Goal: Task Accomplishment & Management: Complete application form

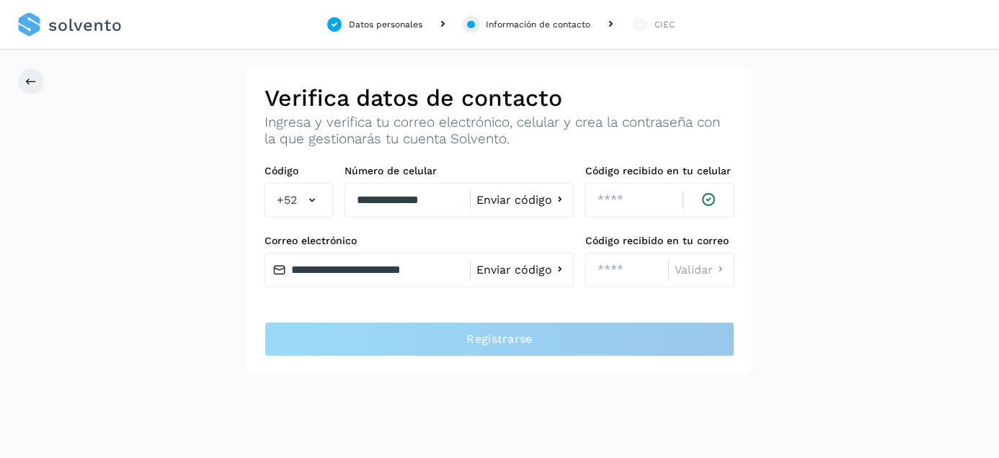
click at [521, 272] on span "Enviar código" at bounding box center [514, 271] width 76 height 12
click at [623, 267] on input "number" at bounding box center [626, 270] width 83 height 35
type input "****"
click at [691, 277] on button "Validar" at bounding box center [701, 269] width 53 height 15
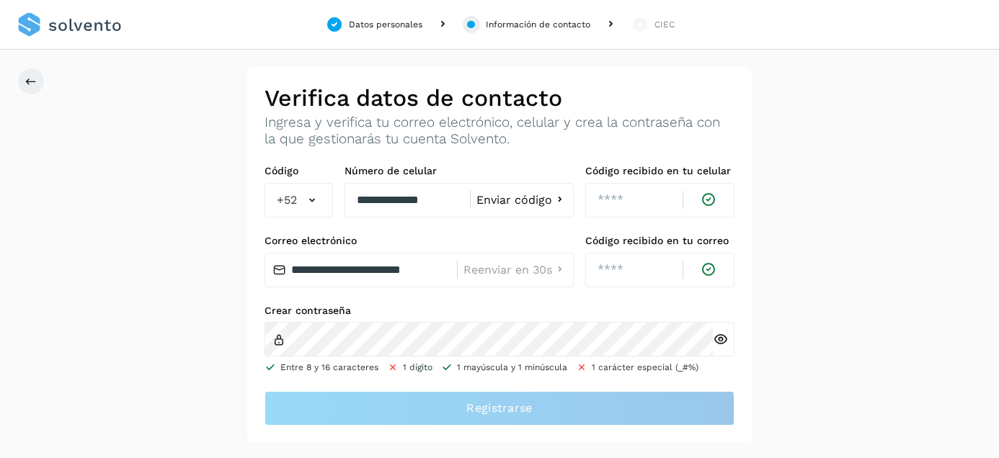
click at [720, 337] on icon at bounding box center [720, 339] width 15 height 15
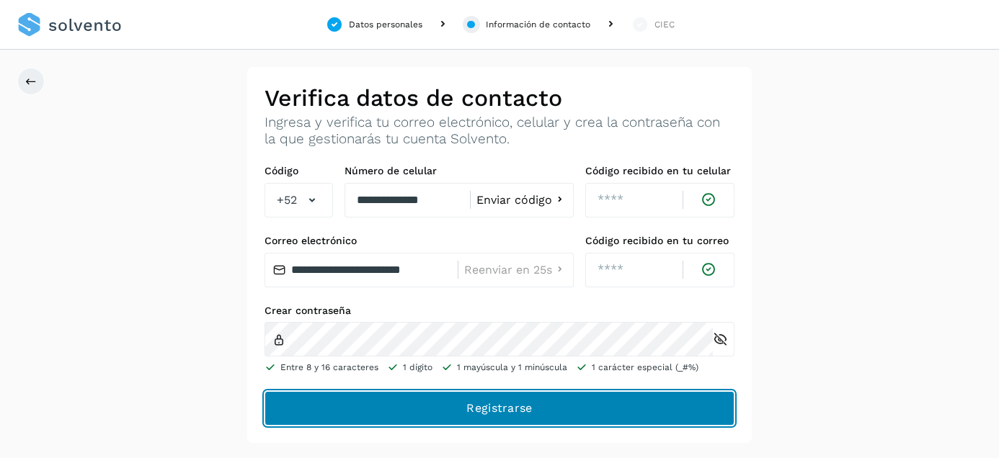
click at [500, 409] on span "Registrarse" at bounding box center [499, 409] width 66 height 16
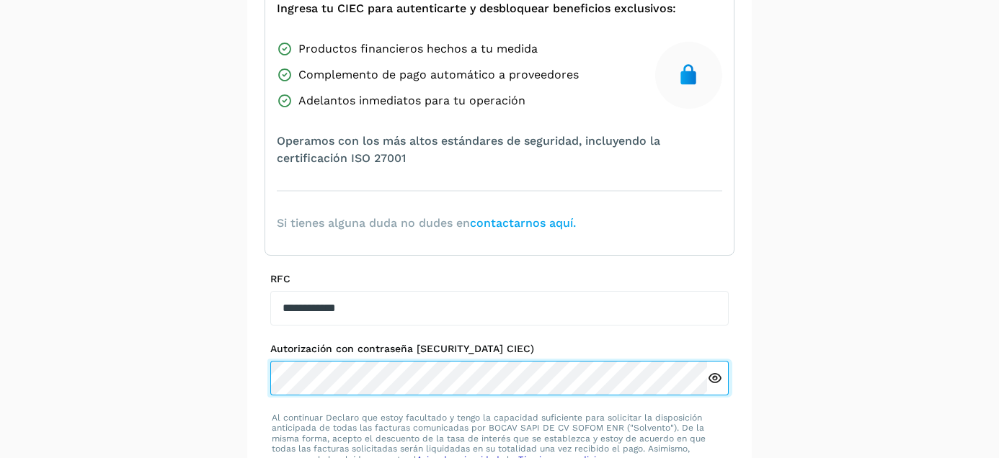
scroll to position [232, 0]
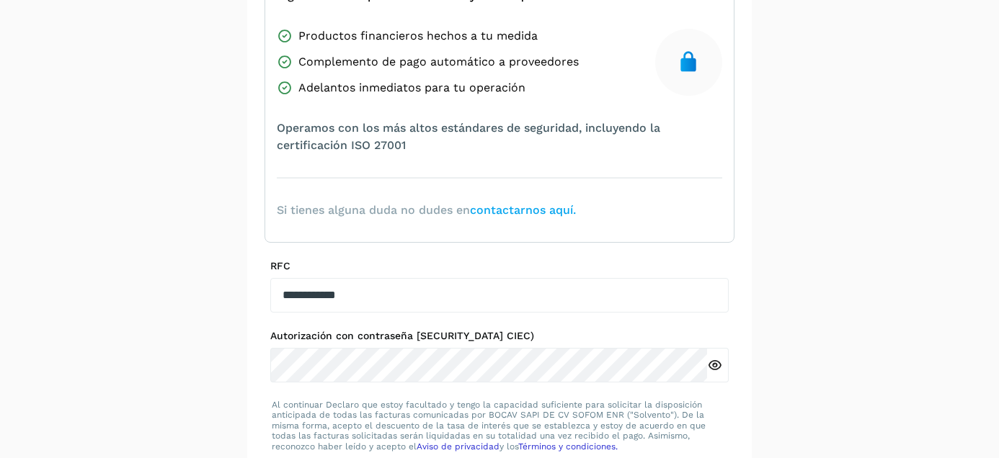
click at [716, 364] on icon at bounding box center [714, 365] width 15 height 15
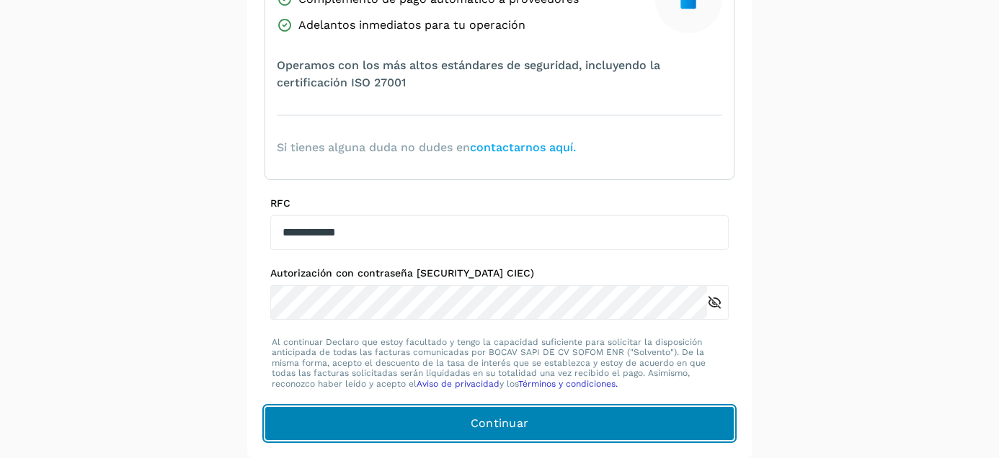
click at [546, 417] on button "Continuar" at bounding box center [500, 424] width 470 height 35
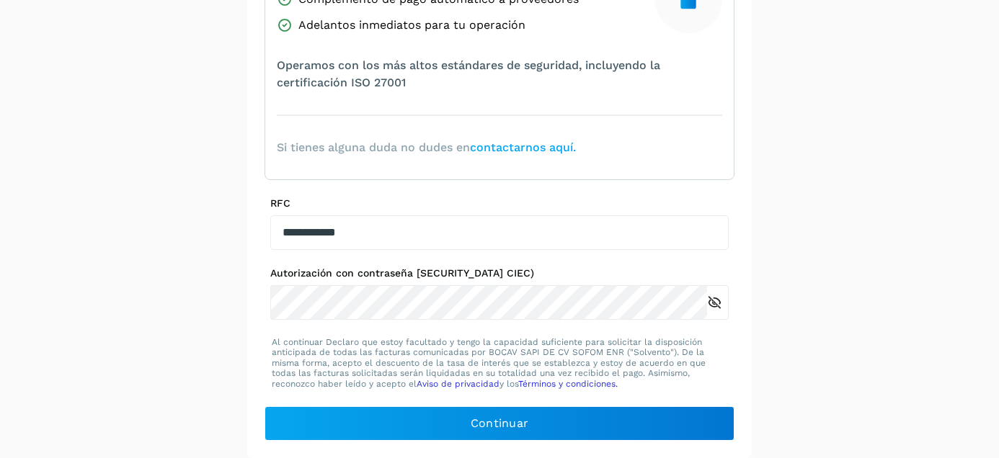
scroll to position [292, 0]
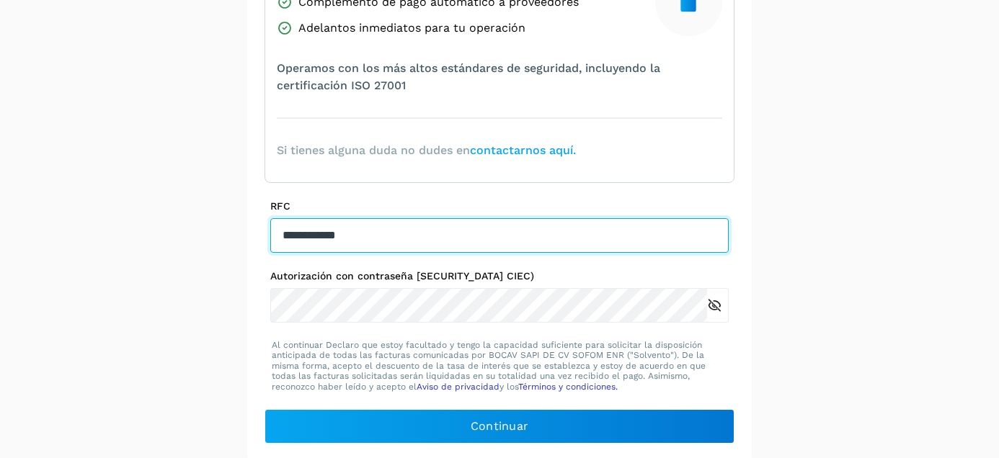
click at [405, 234] on input "**********" at bounding box center [499, 235] width 458 height 35
type input "*"
click at [383, 238] on input "text" at bounding box center [499, 235] width 458 height 35
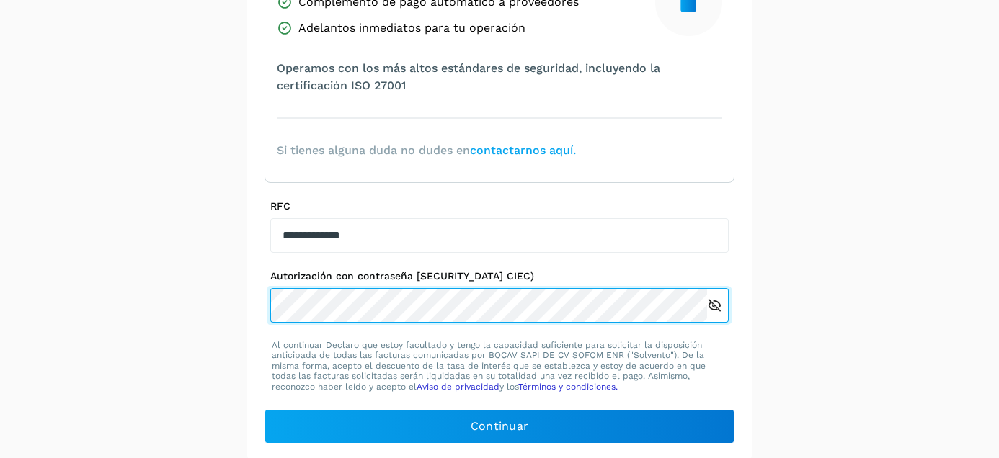
click at [0, 0] on div "**********" at bounding box center [0, 0] width 0 height 0
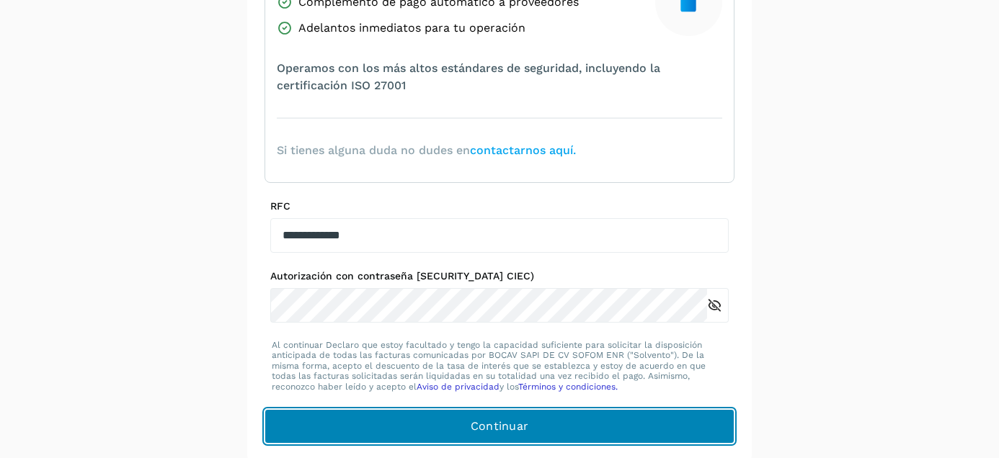
click at [625, 419] on button "Continuar" at bounding box center [500, 426] width 470 height 35
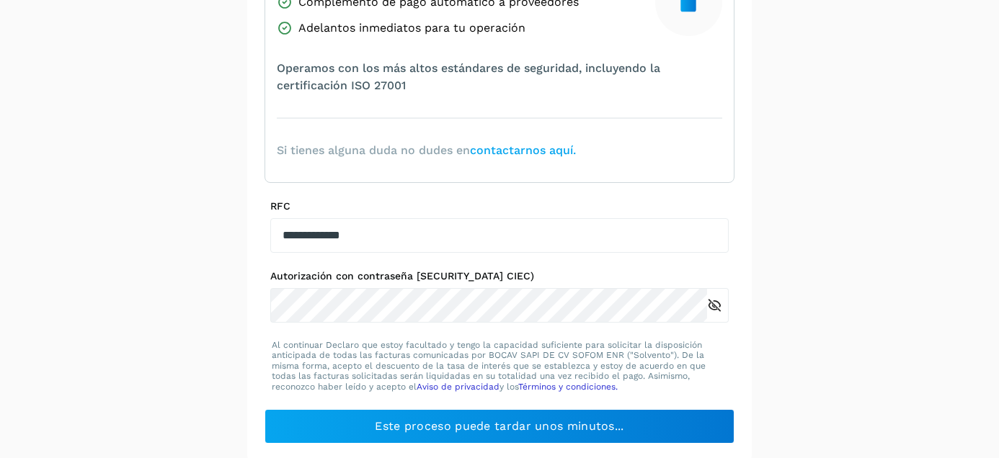
scroll to position [0, 0]
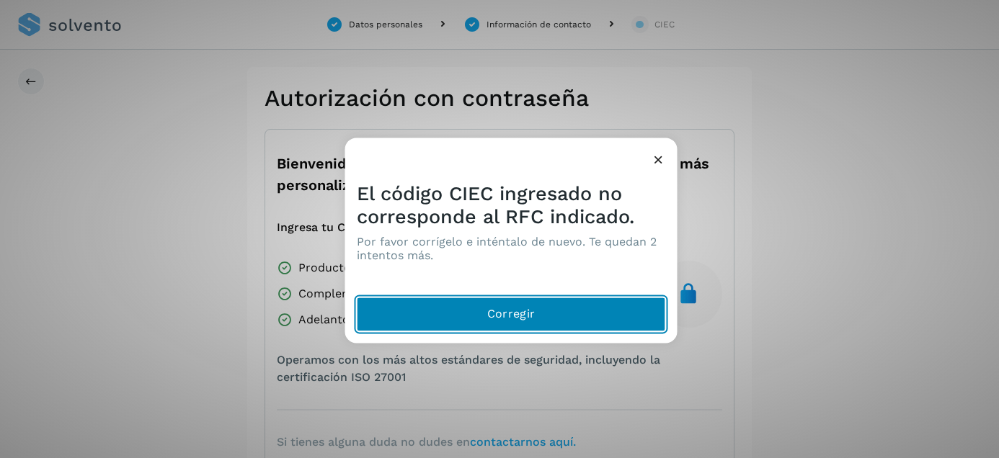
click at [485, 312] on button "Corregir" at bounding box center [511, 315] width 309 height 35
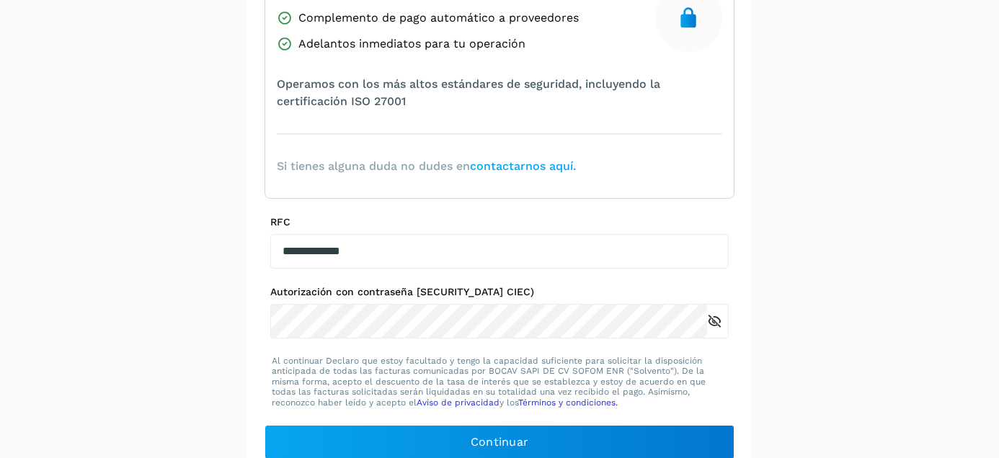
scroll to position [295, 0]
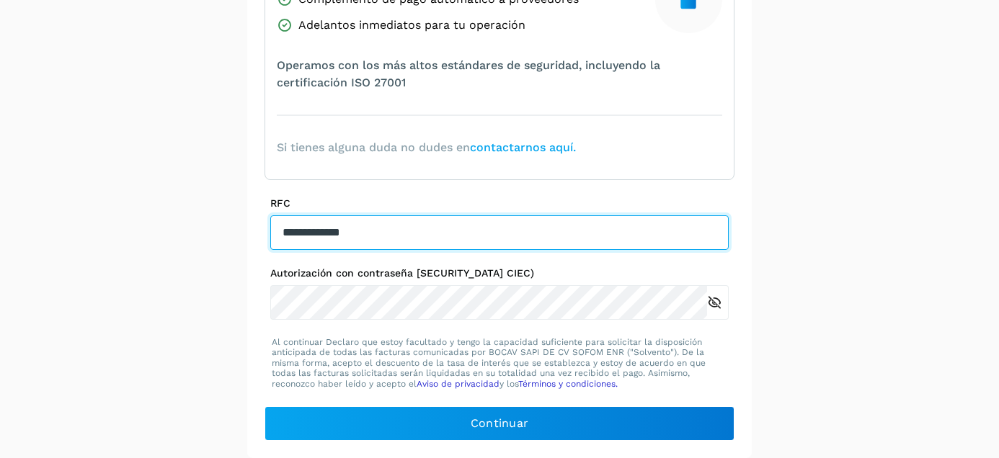
drag, startPoint x: 362, startPoint y: 230, endPoint x: 254, endPoint y: 232, distance: 108.1
click at [0, 0] on div "**********" at bounding box center [0, 0] width 0 height 0
type input "**********"
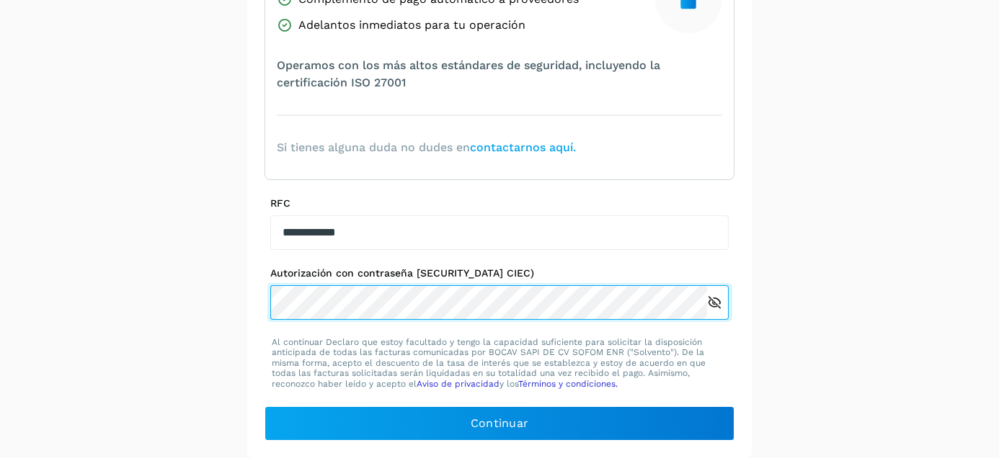
click at [0, 0] on div "**********" at bounding box center [0, 0] width 0 height 0
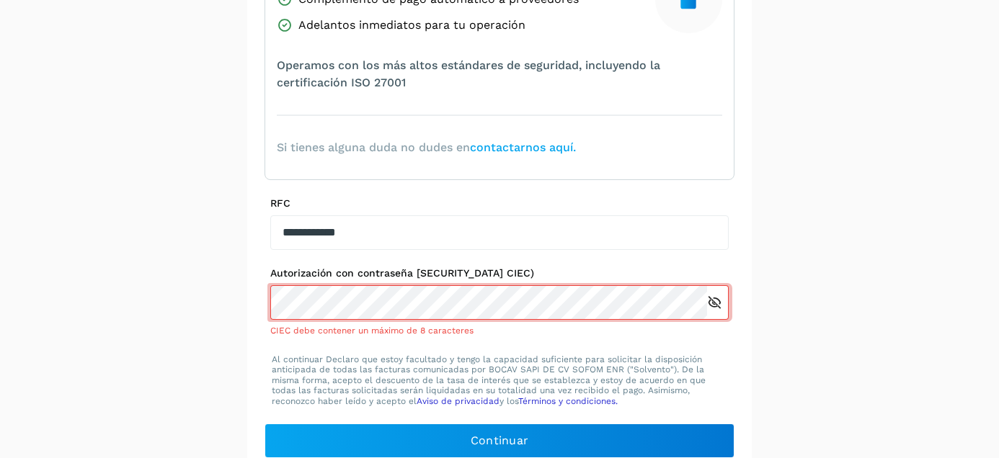
scroll to position [312, 0]
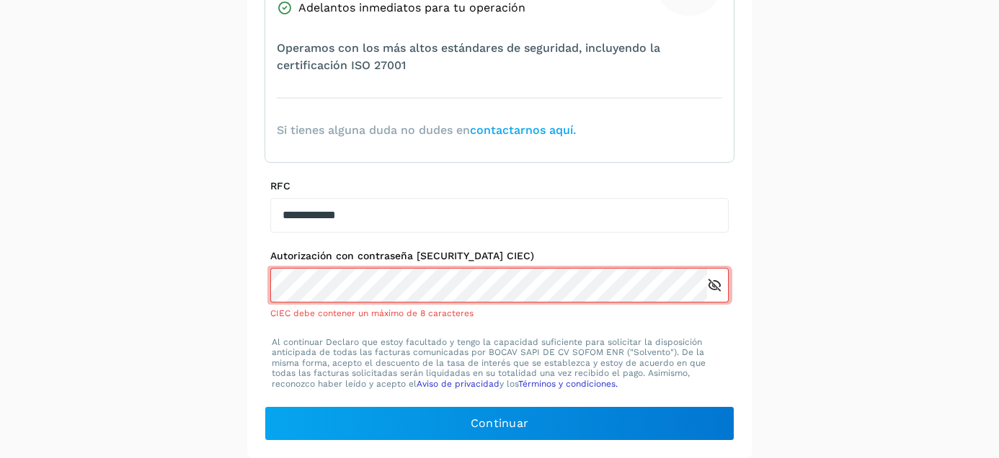
click at [710, 281] on icon at bounding box center [714, 285] width 15 height 15
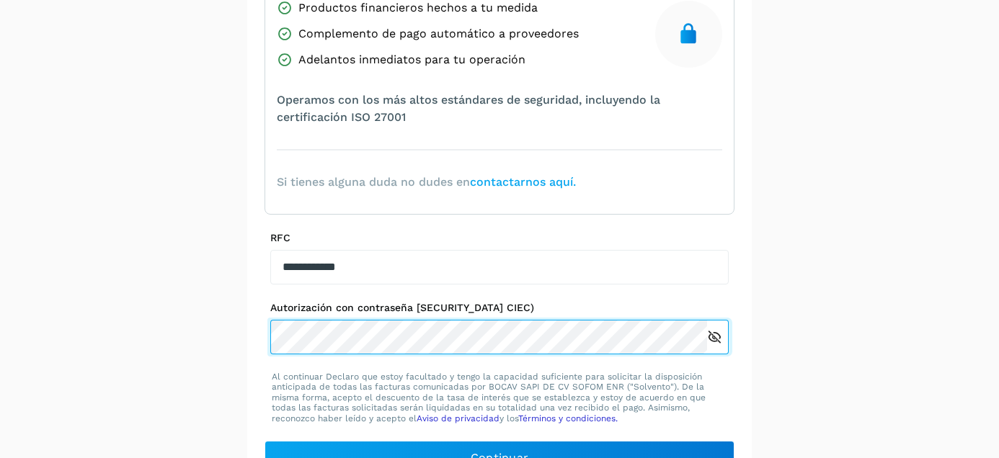
scroll to position [295, 0]
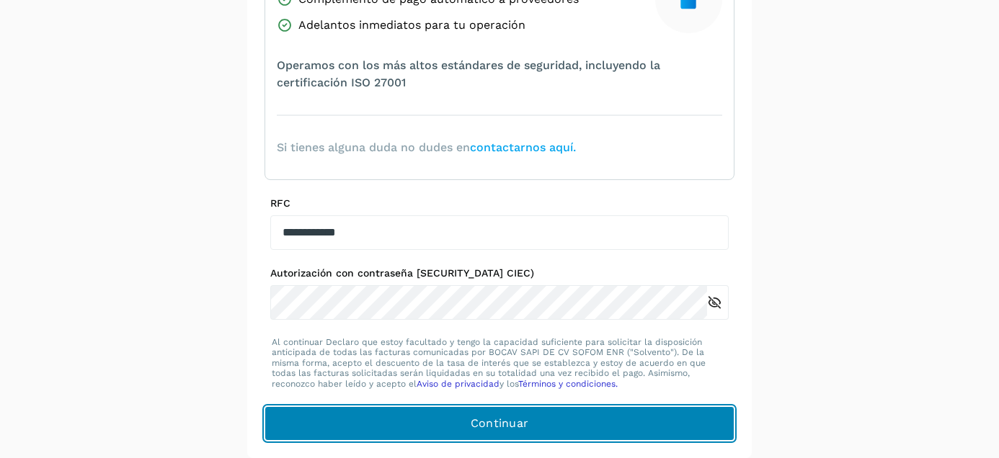
click at [482, 428] on span "Continuar" at bounding box center [500, 424] width 58 height 16
click at [497, 430] on span "Continuar" at bounding box center [500, 424] width 58 height 16
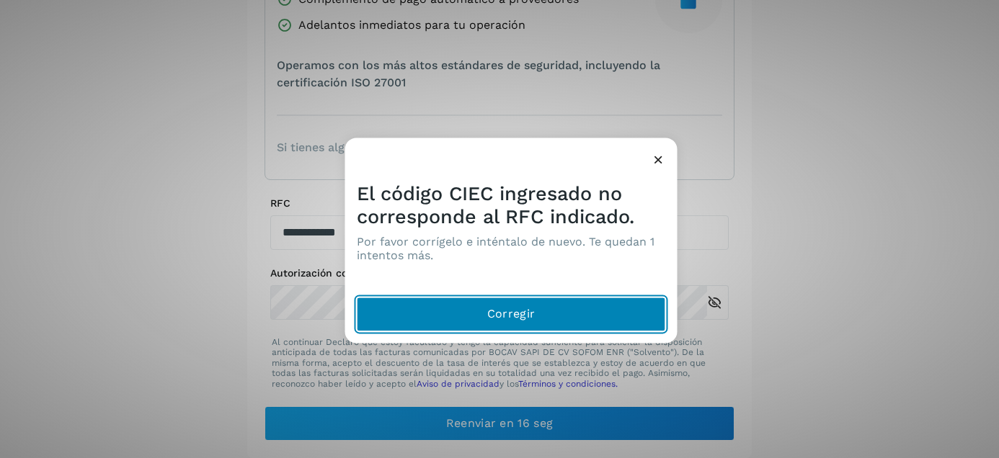
click at [503, 320] on span "Corregir" at bounding box center [511, 315] width 48 height 16
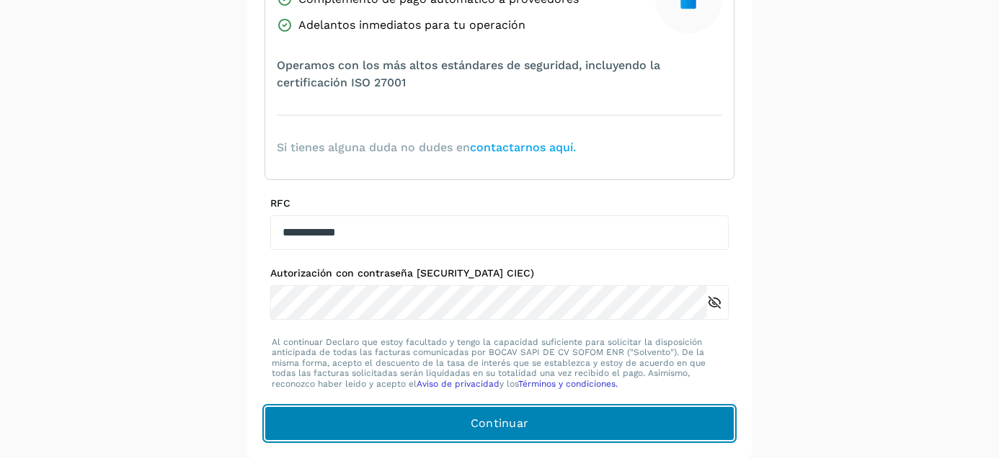
click at [524, 430] on span "Continuar" at bounding box center [500, 424] width 58 height 16
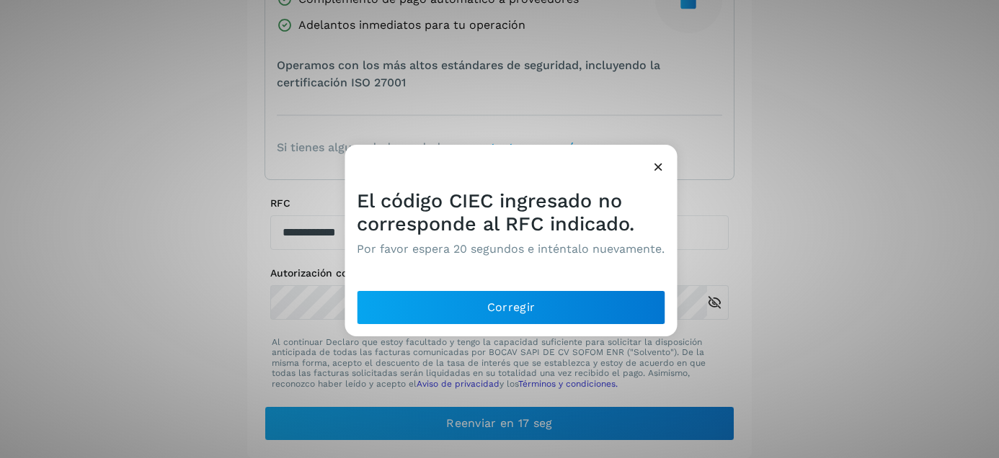
click at [662, 167] on icon at bounding box center [658, 166] width 15 height 15
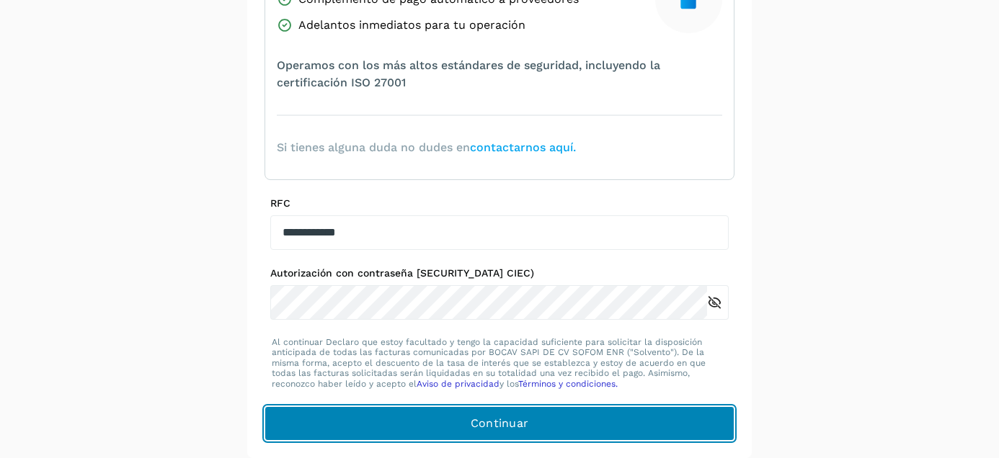
click at [478, 425] on span "Continuar" at bounding box center [500, 424] width 58 height 16
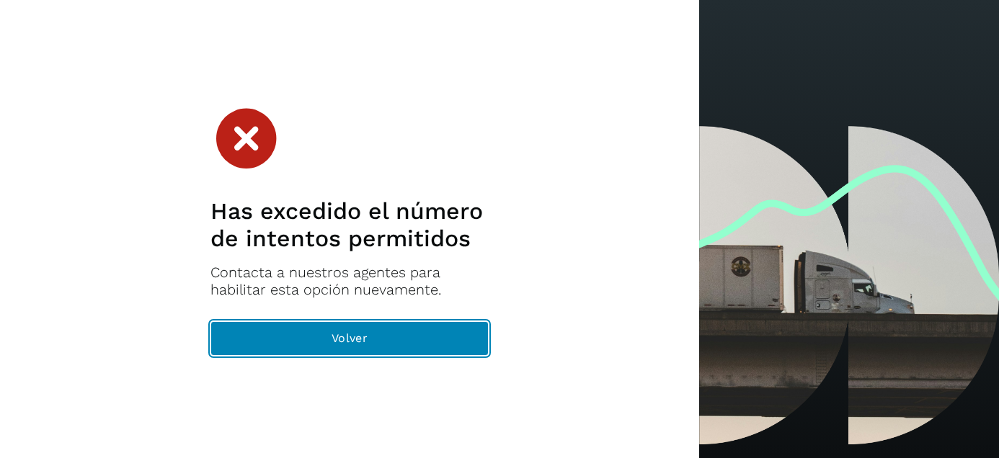
click at [429, 335] on button "Volver" at bounding box center [349, 338] width 278 height 35
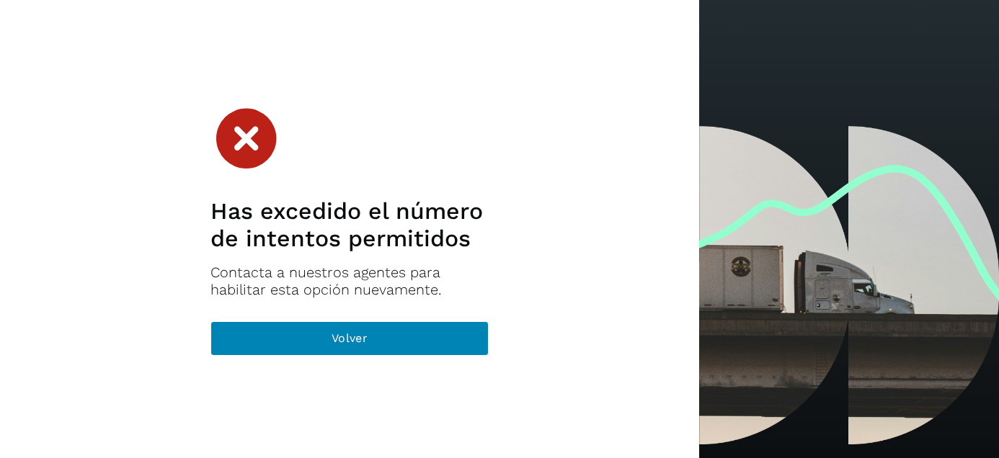
scroll to position [295, 0]
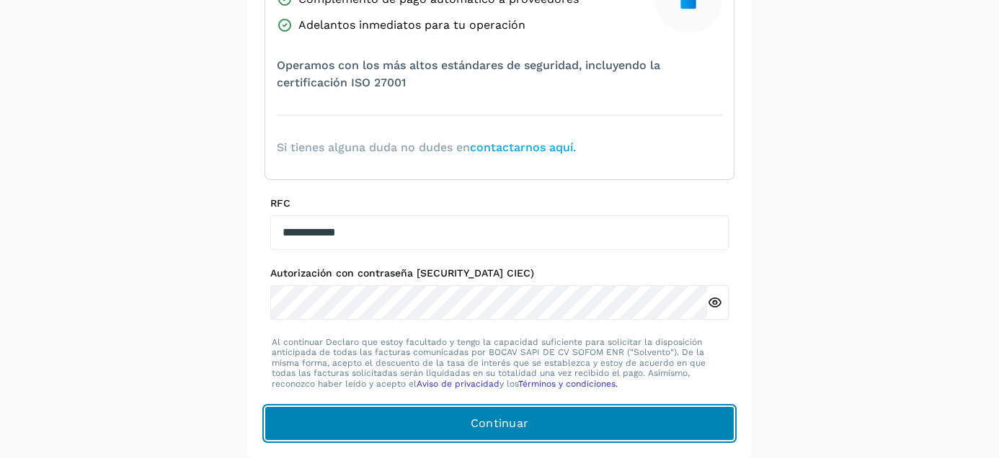
click at [567, 416] on button "Continuar" at bounding box center [500, 424] width 470 height 35
